Goal: Information Seeking & Learning: Learn about a topic

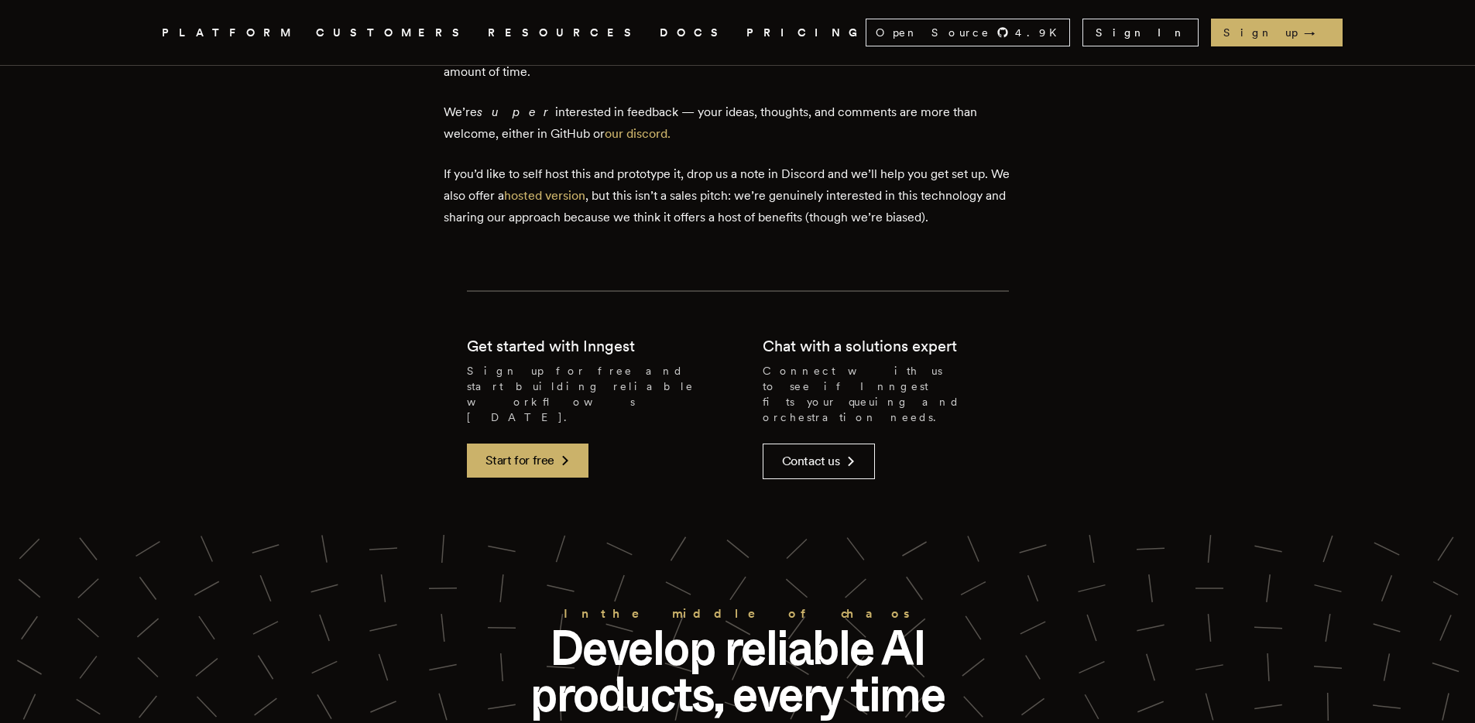
scroll to position [4043, 0]
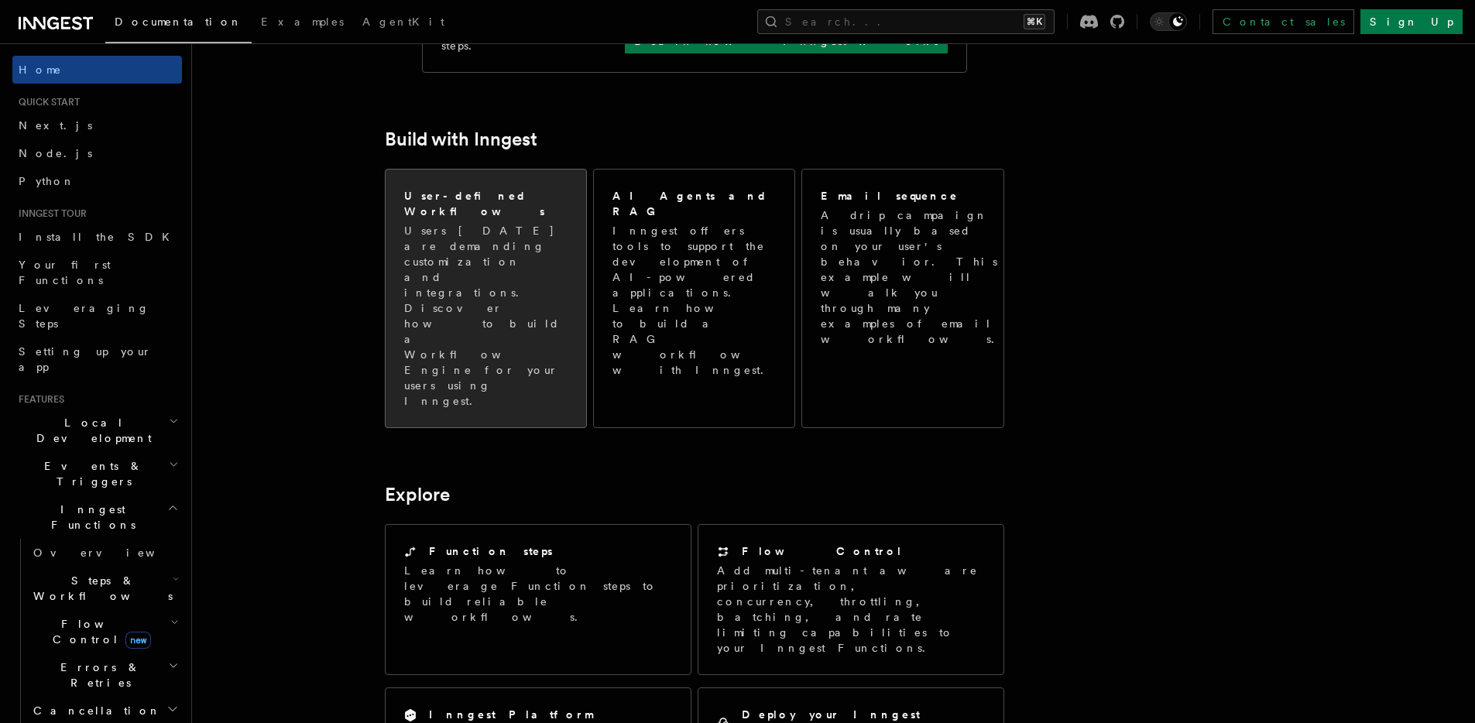
scroll to position [999, 0]
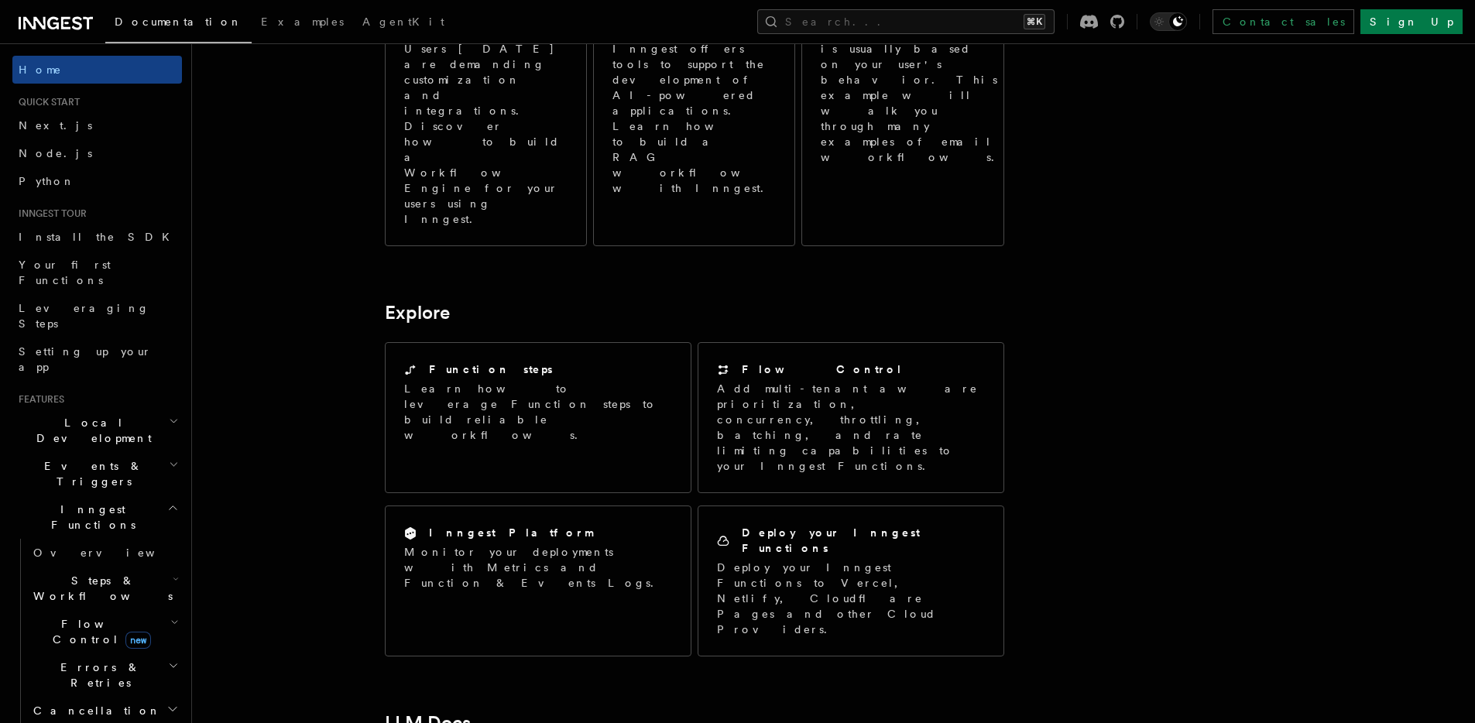
click at [169, 415] on icon "button" at bounding box center [174, 421] width 10 height 12
click at [88, 556] on span "Development with Docker" at bounding box center [106, 570] width 146 height 28
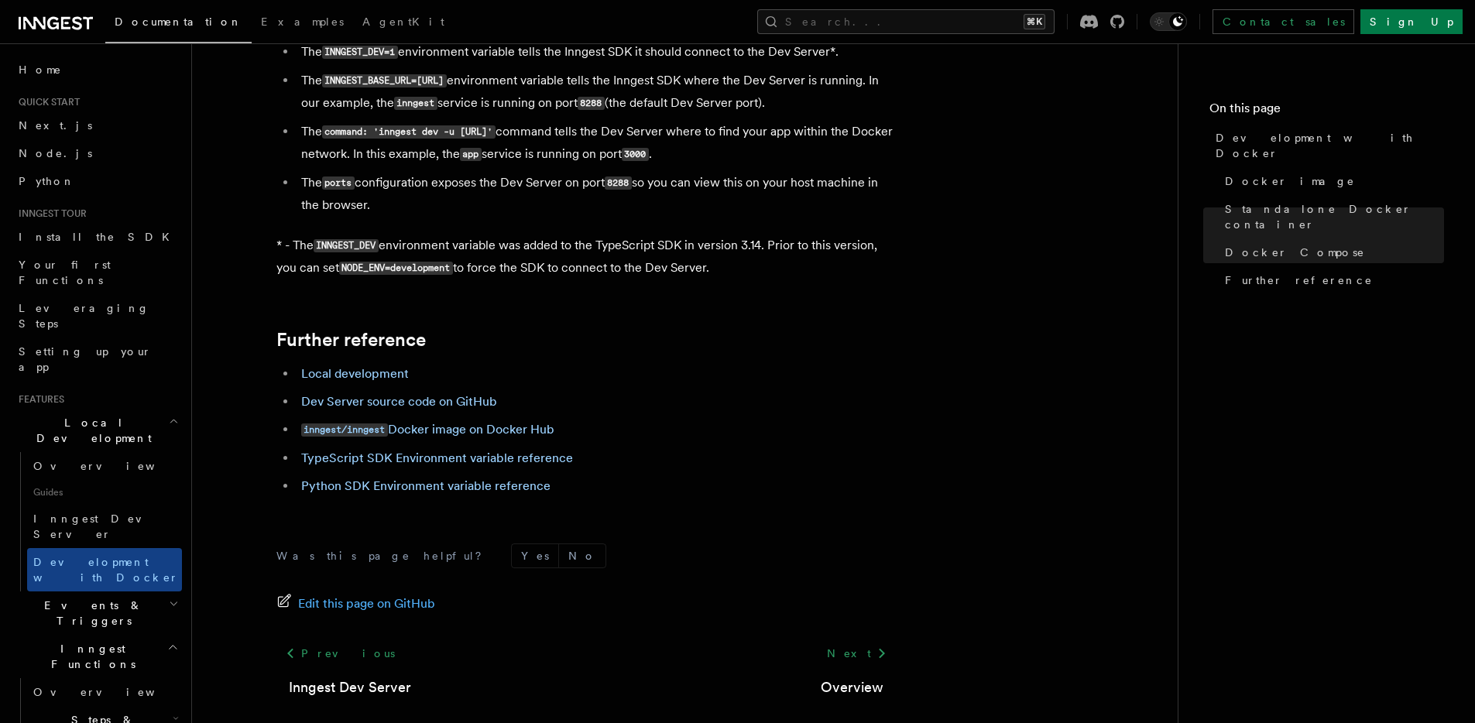
scroll to position [1551, 0]
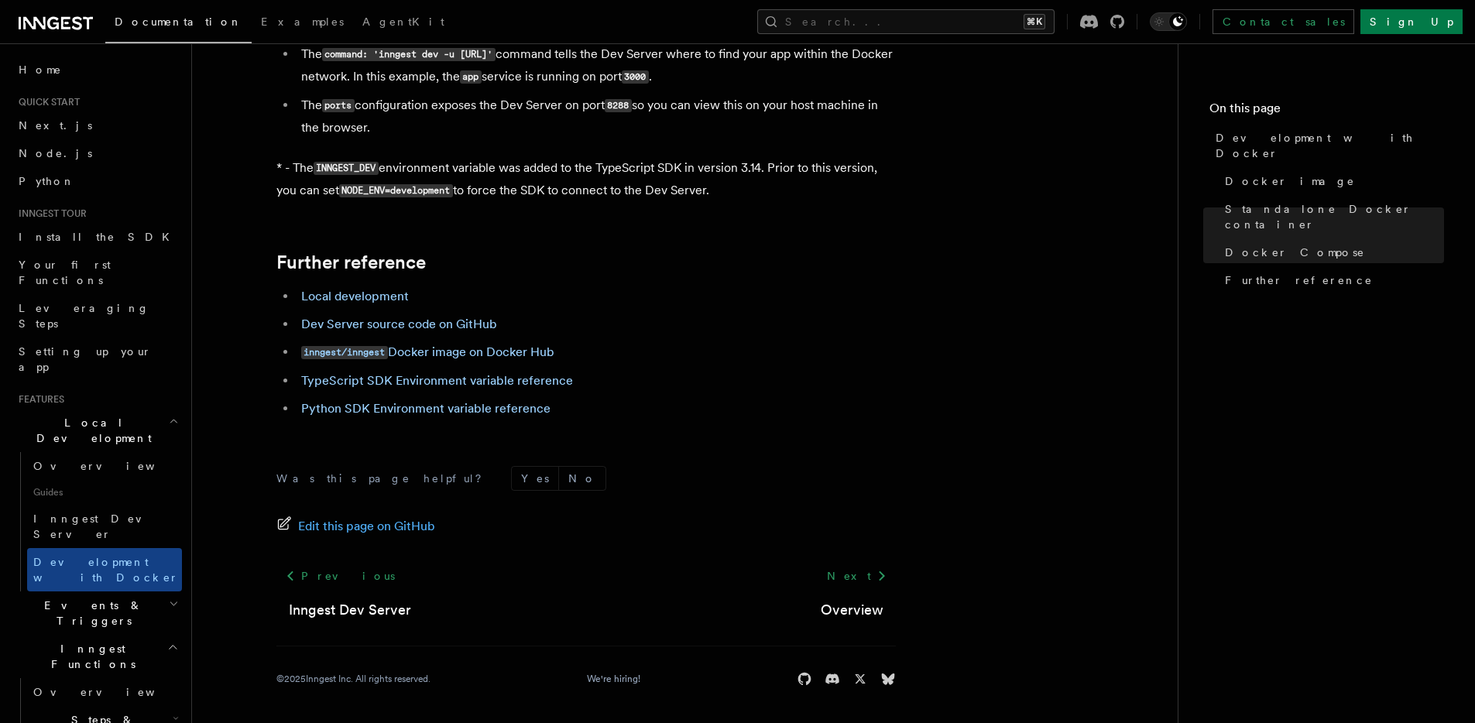
click at [139, 592] on h2 "Events & Triggers" at bounding box center [97, 613] width 170 height 43
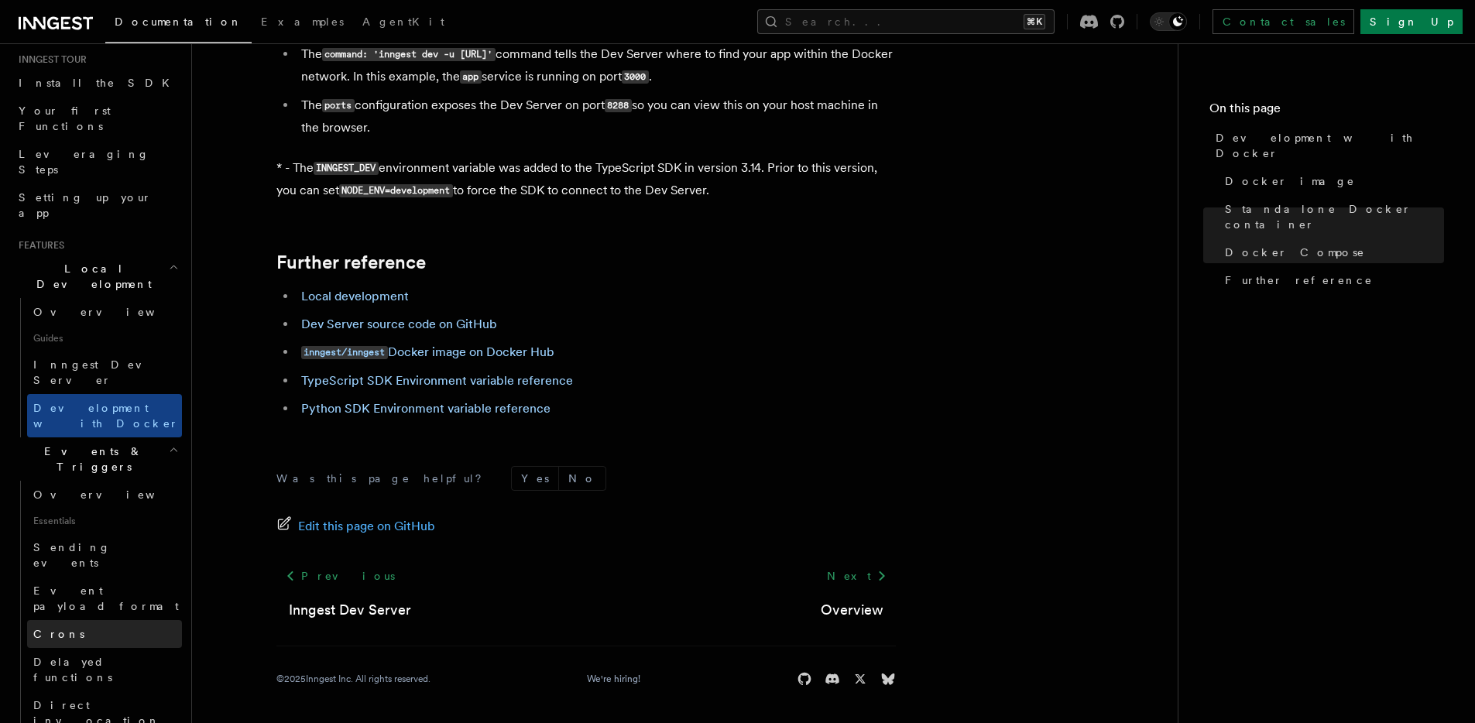
scroll to position [159, 0]
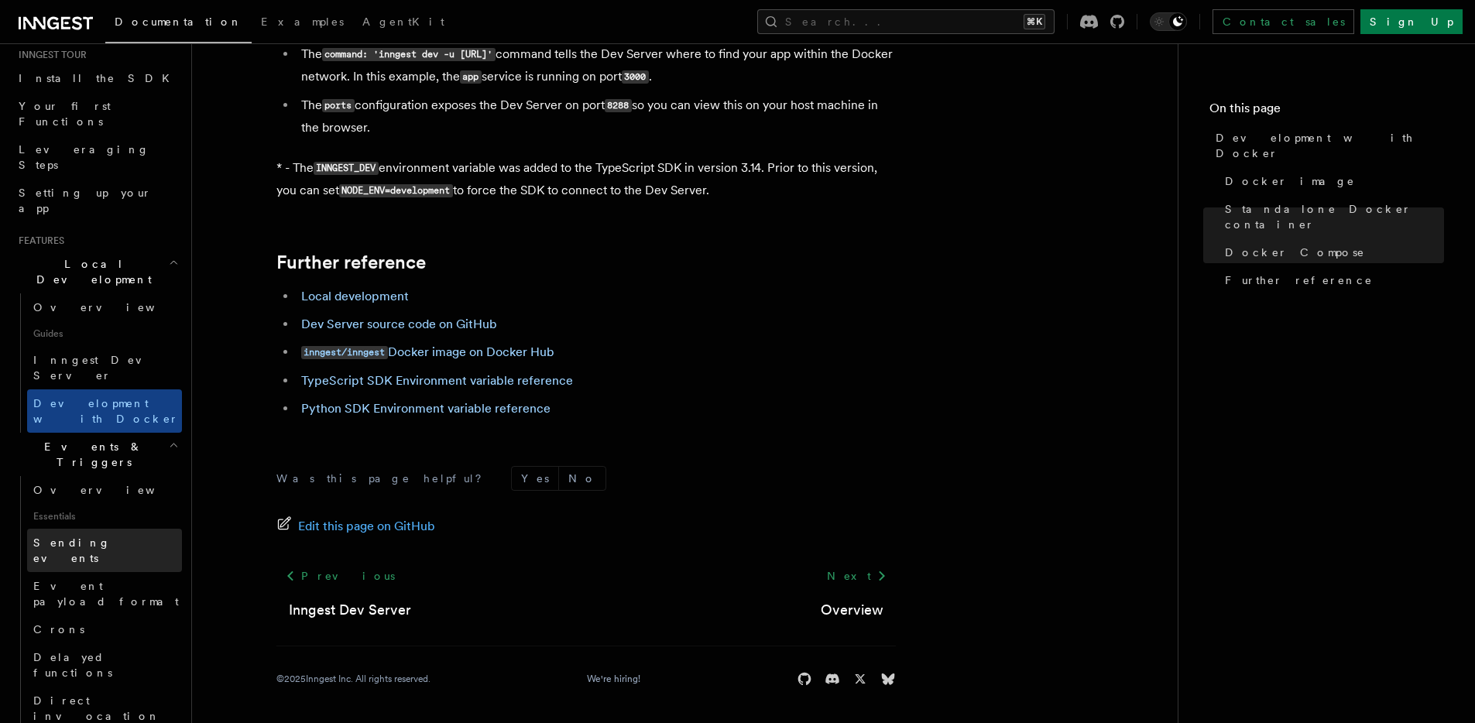
click at [131, 529] on link "Sending events" at bounding box center [104, 550] width 155 height 43
